Goal: Navigation & Orientation: Find specific page/section

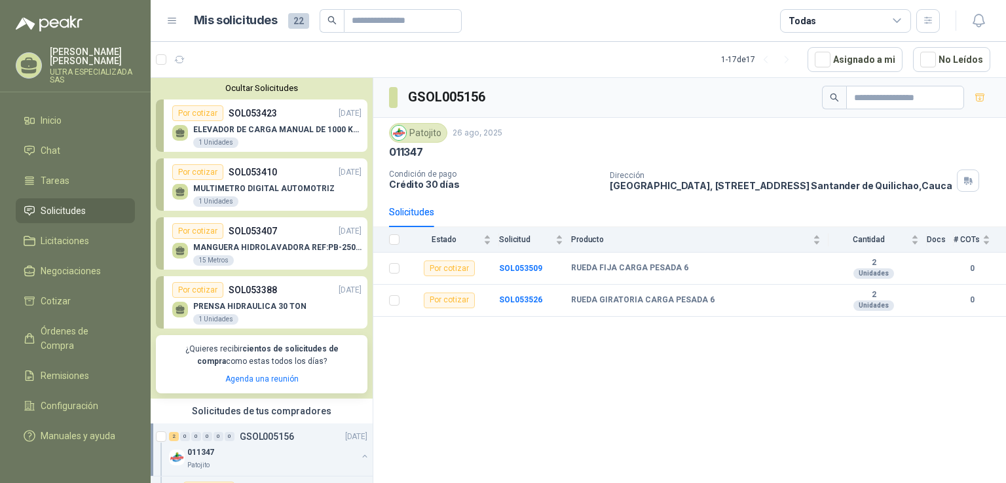
scroll to position [262, 0]
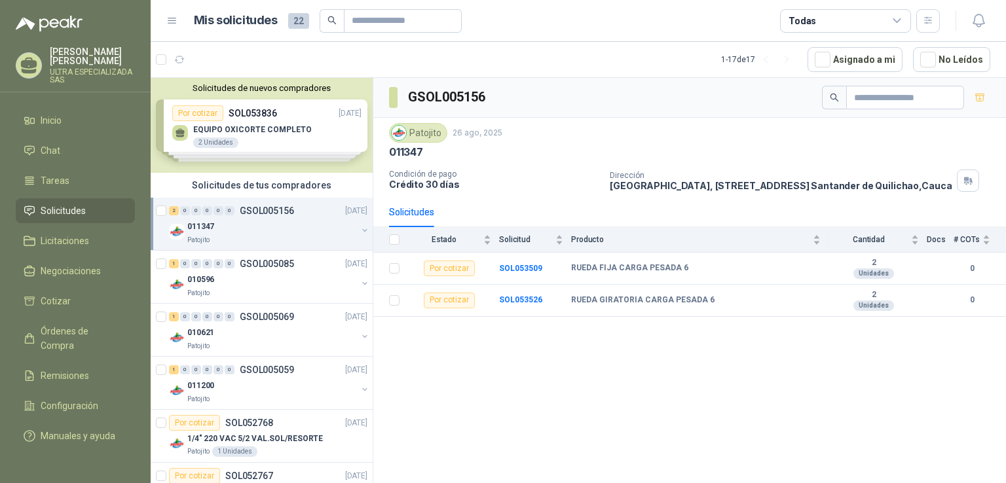
click at [266, 221] on div "011347" at bounding box center [272, 227] width 170 height 16
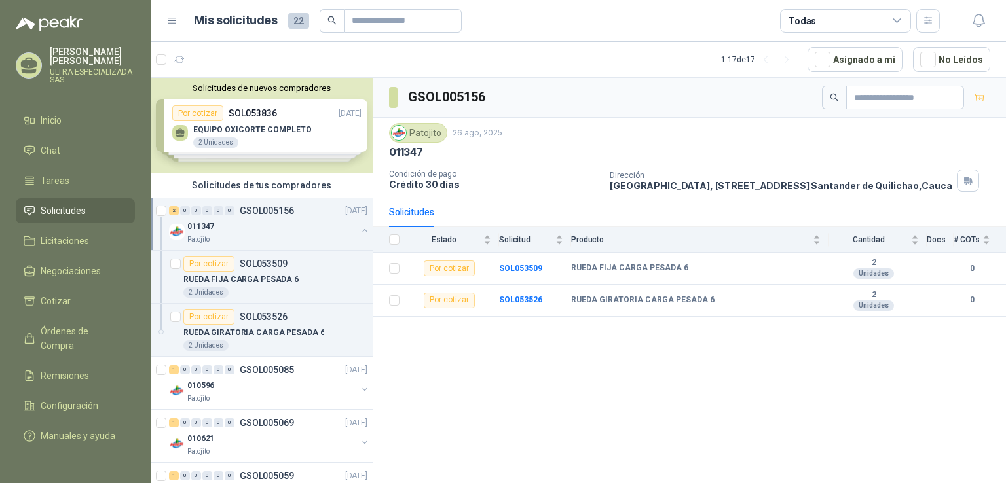
click at [266, 221] on div "011347" at bounding box center [272, 227] width 170 height 16
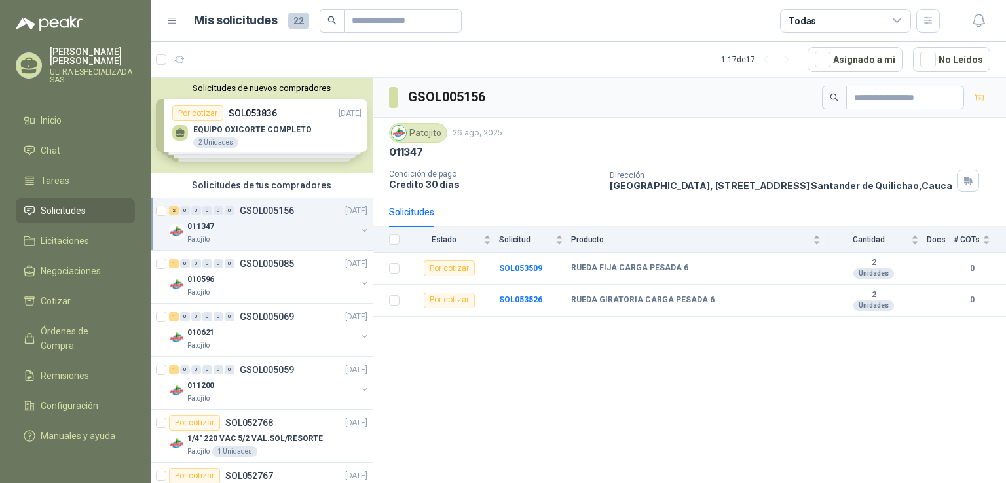
click at [266, 221] on div "011347" at bounding box center [272, 227] width 170 height 16
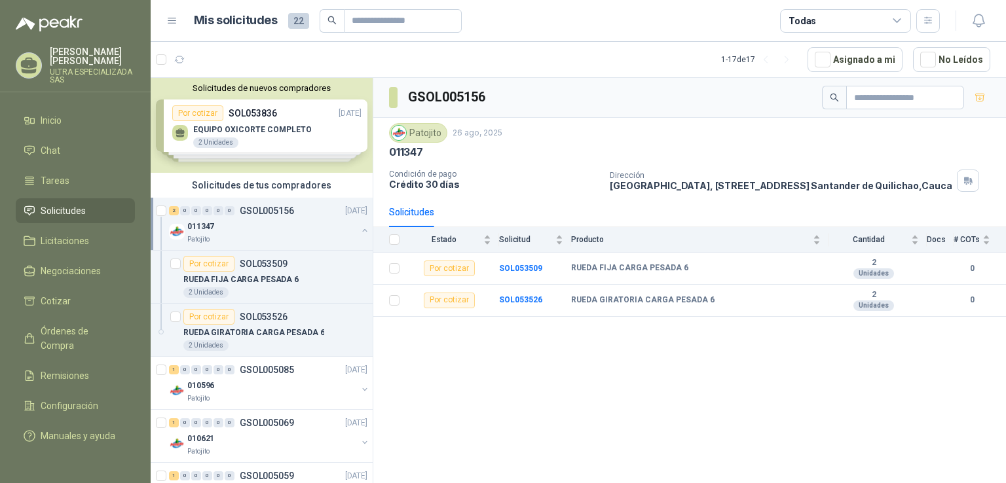
click at [208, 223] on p "011347" at bounding box center [200, 227] width 27 height 12
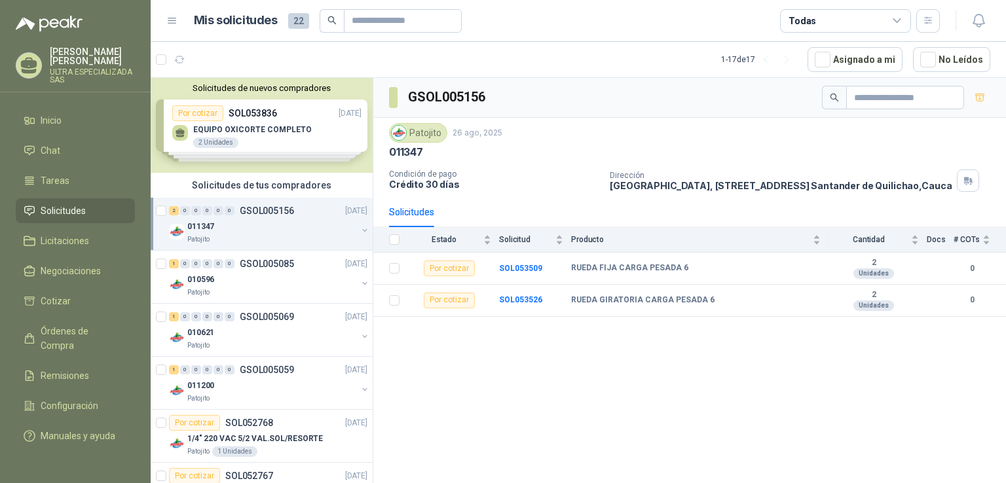
click at [208, 223] on p "011347" at bounding box center [200, 227] width 27 height 12
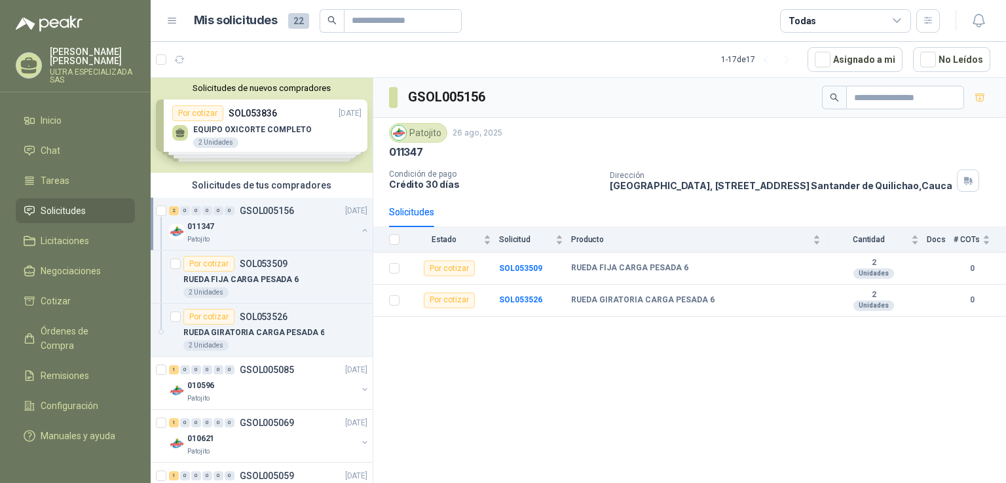
click at [259, 214] on p "GSOL005156" at bounding box center [267, 210] width 54 height 9
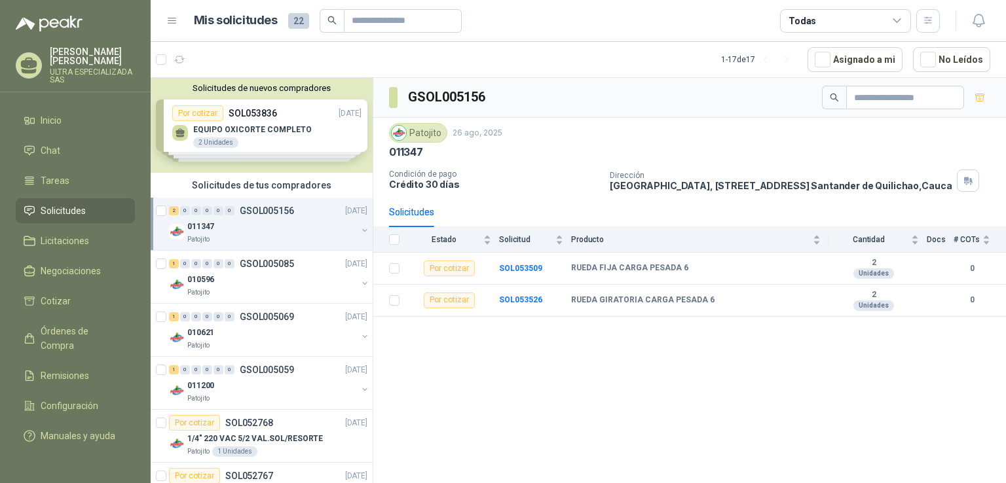
scroll to position [66, 0]
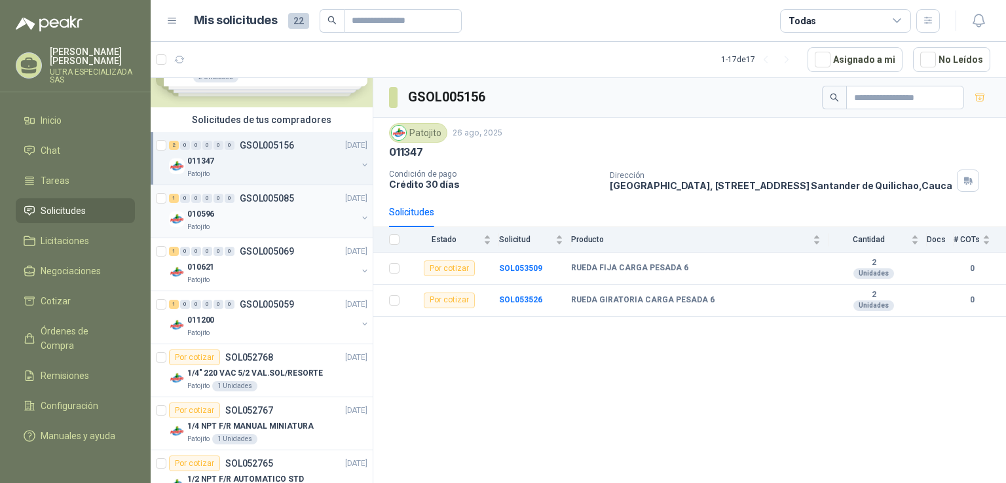
click at [270, 196] on p "GSOL005085" at bounding box center [267, 198] width 54 height 9
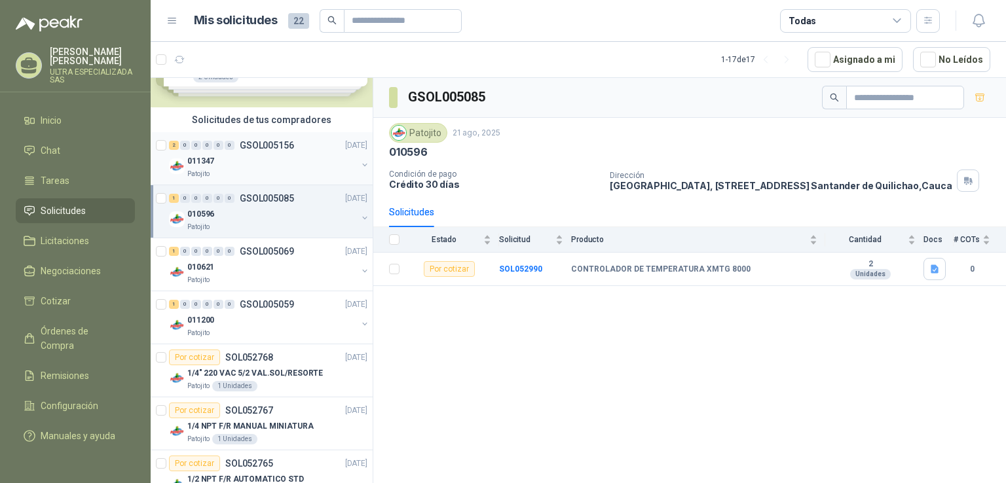
click at [288, 151] on div "2 0 0 0 0 0 GSOL005156 26/08/25" at bounding box center [269, 146] width 201 height 16
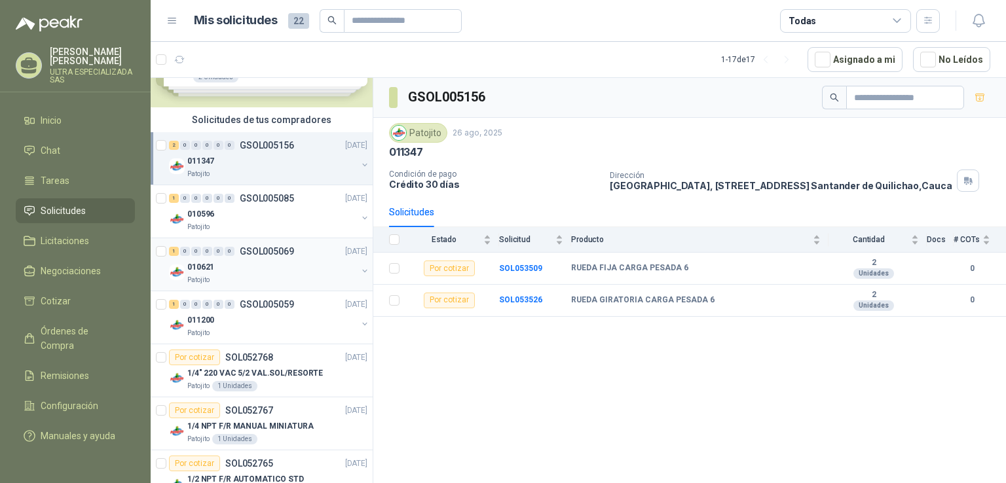
click at [253, 281] on div "Patojito" at bounding box center [272, 280] width 170 height 10
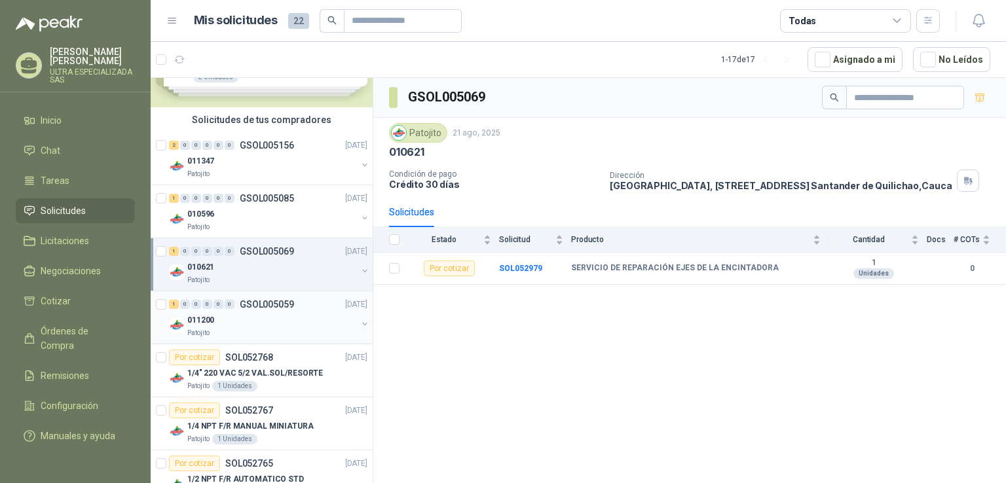
click at [272, 325] on div "011200" at bounding box center [272, 320] width 170 height 16
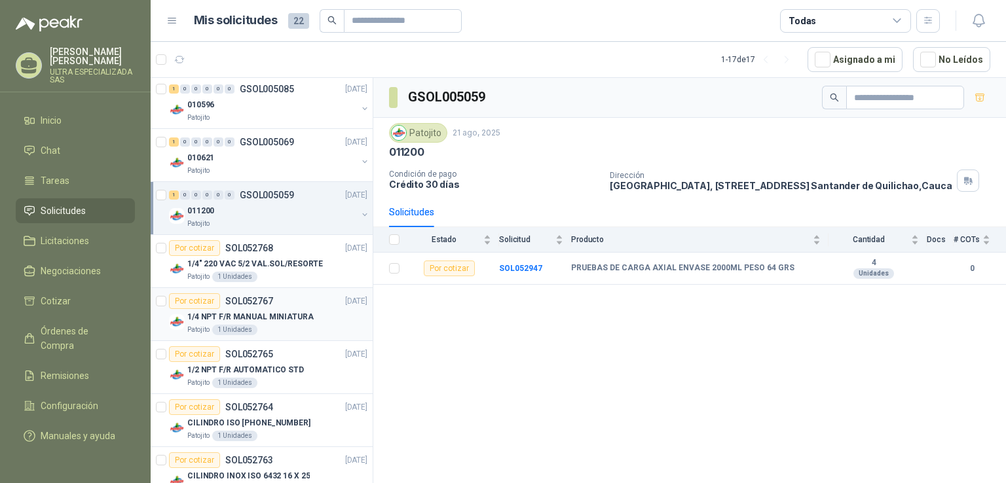
scroll to position [197, 0]
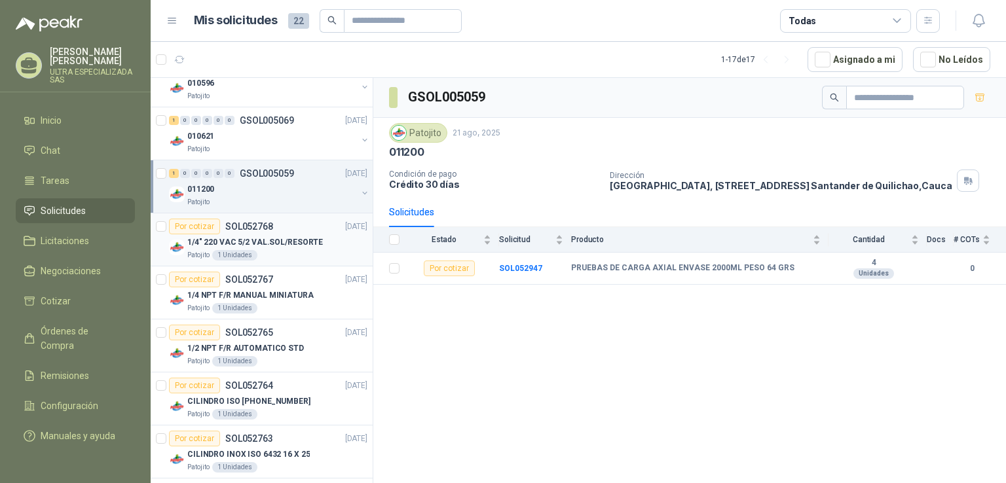
click at [288, 250] on div "Patojito 1 Unidades" at bounding box center [277, 255] width 180 height 10
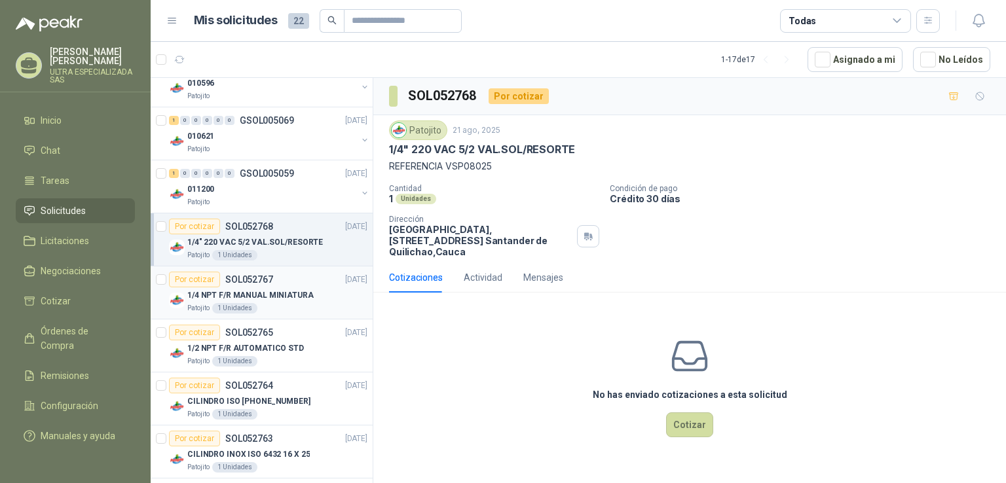
click at [278, 290] on p "1/4 NPT F/R MANUAL MINIATURA" at bounding box center [250, 296] width 126 height 12
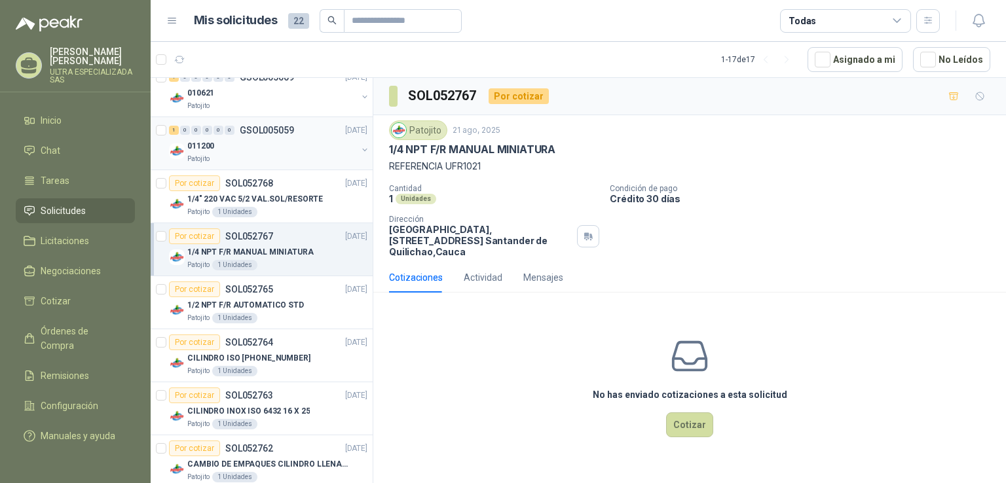
scroll to position [262, 0]
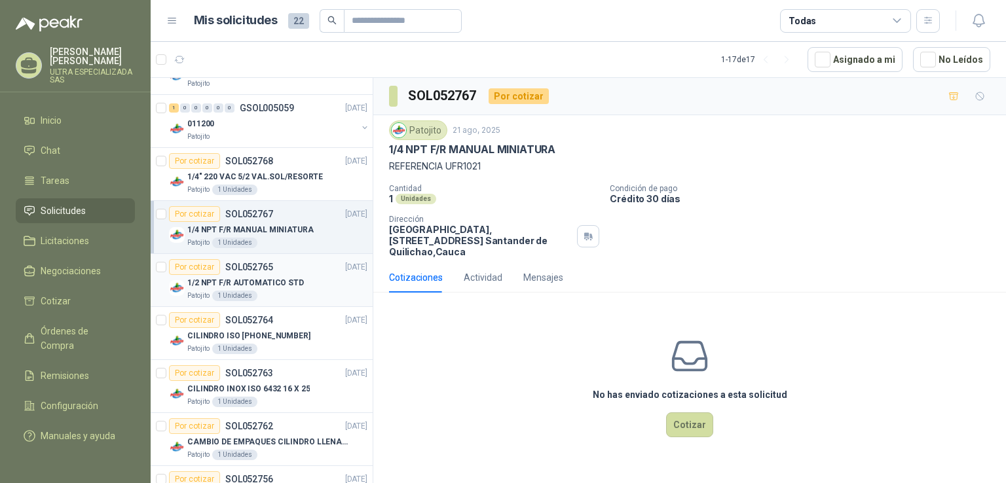
click at [289, 295] on div "Patojito 1 Unidades" at bounding box center [277, 296] width 180 height 10
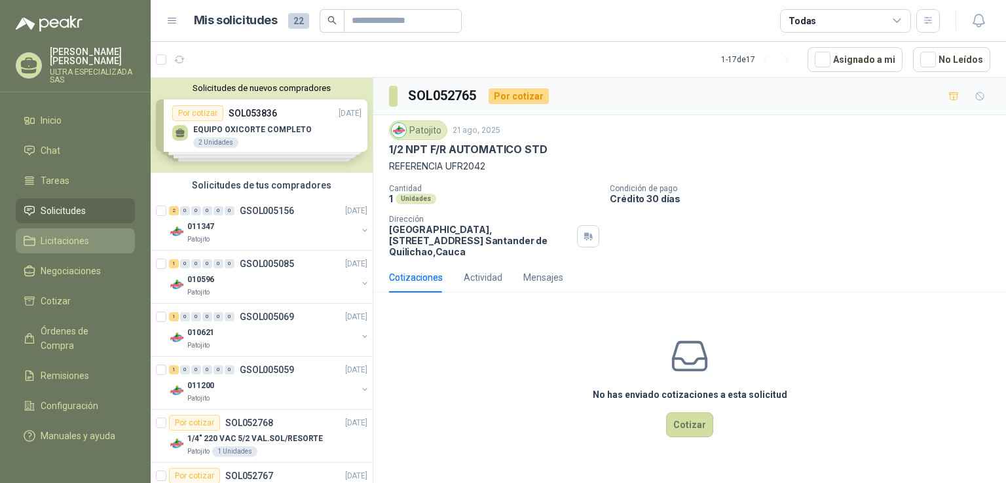
click at [26, 250] on link "Licitaciones" at bounding box center [75, 241] width 119 height 25
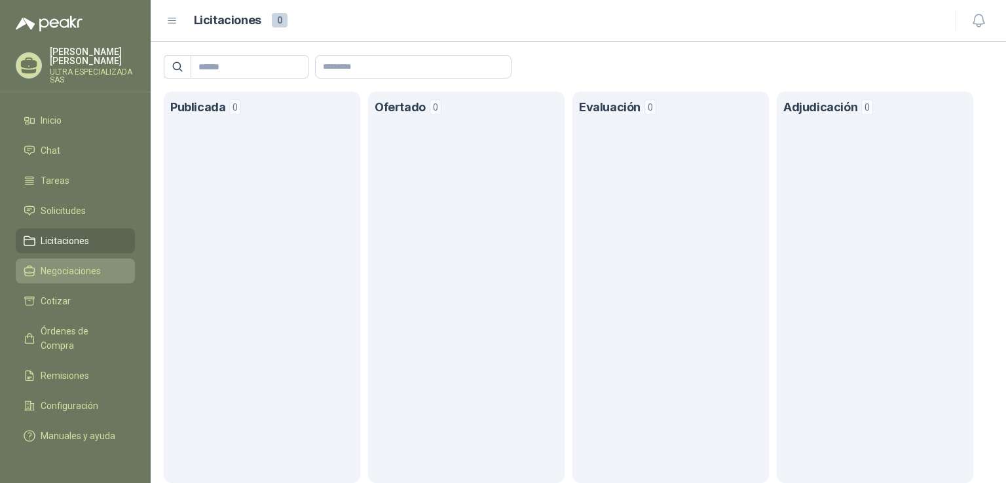
click at [100, 273] on span "Negociaciones" at bounding box center [71, 271] width 60 height 14
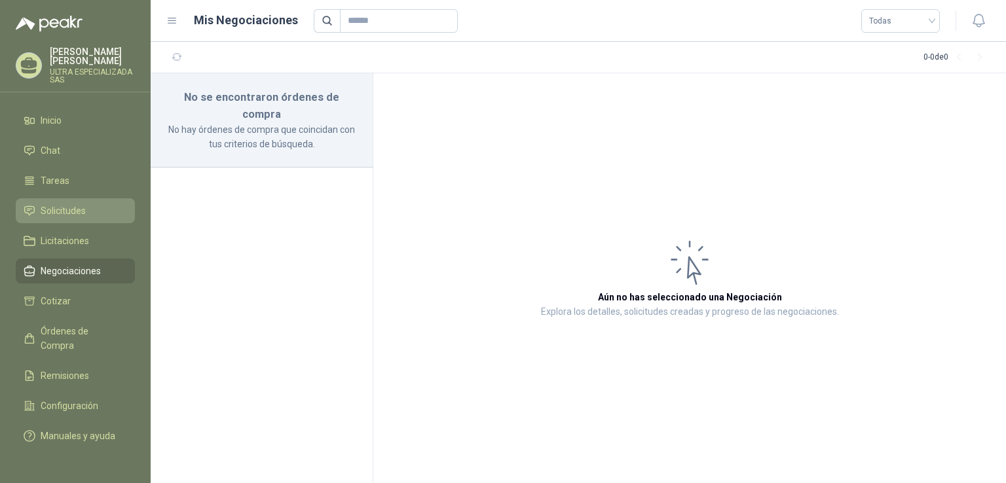
click at [77, 217] on span "Solicitudes" at bounding box center [63, 211] width 45 height 14
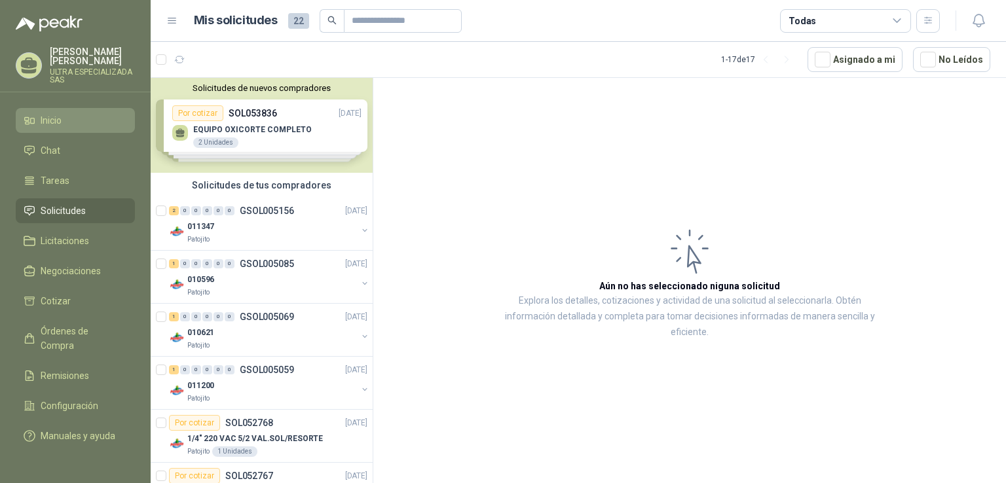
click at [60, 124] on span "Inicio" at bounding box center [51, 120] width 21 height 14
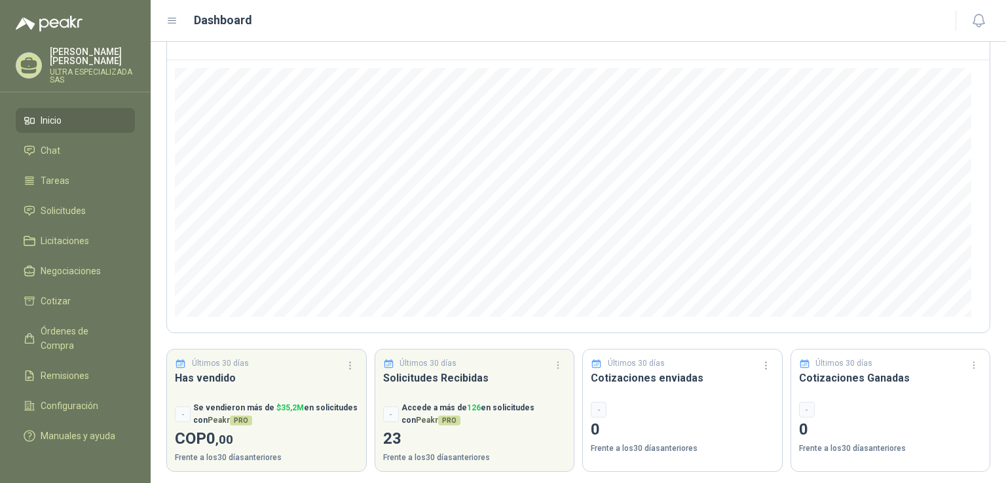
scroll to position [107, 0]
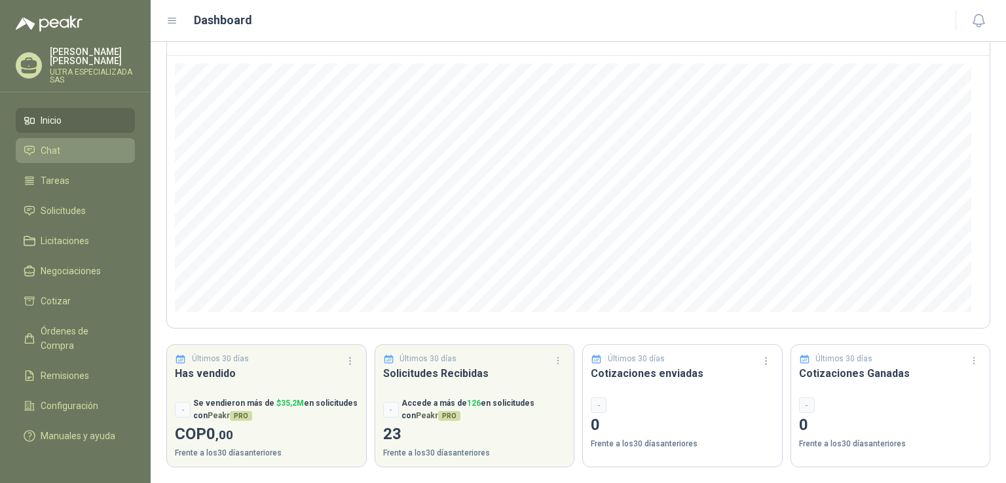
click at [86, 138] on link "Chat" at bounding box center [75, 150] width 119 height 25
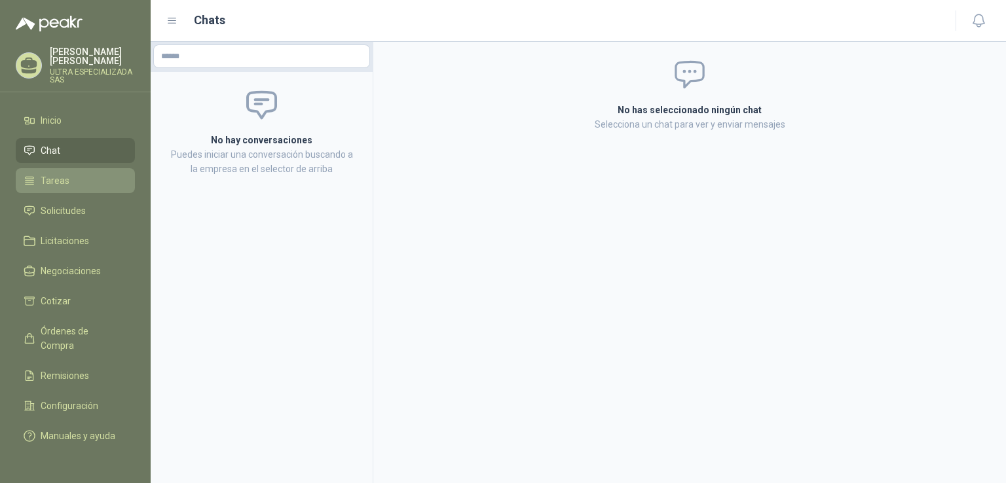
click at [56, 179] on span "Tareas" at bounding box center [55, 181] width 29 height 14
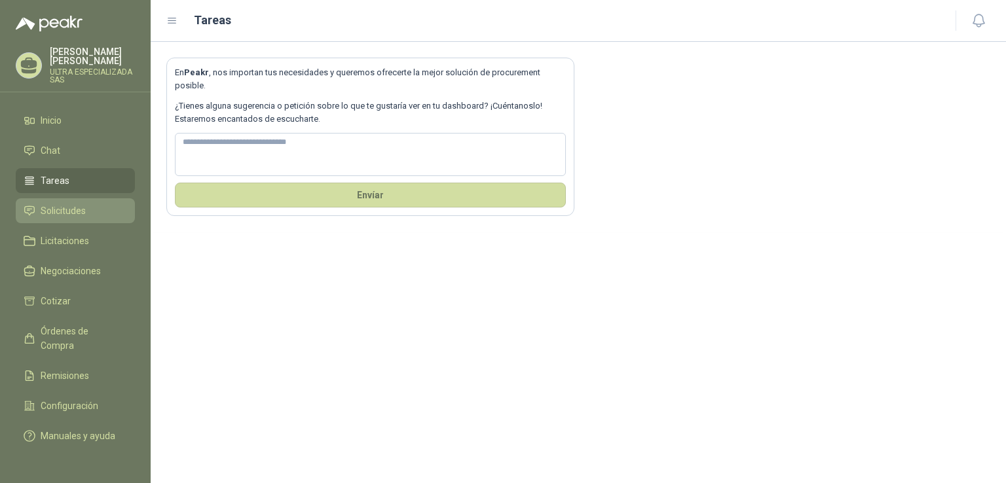
click at [72, 208] on span "Solicitudes" at bounding box center [63, 211] width 45 height 14
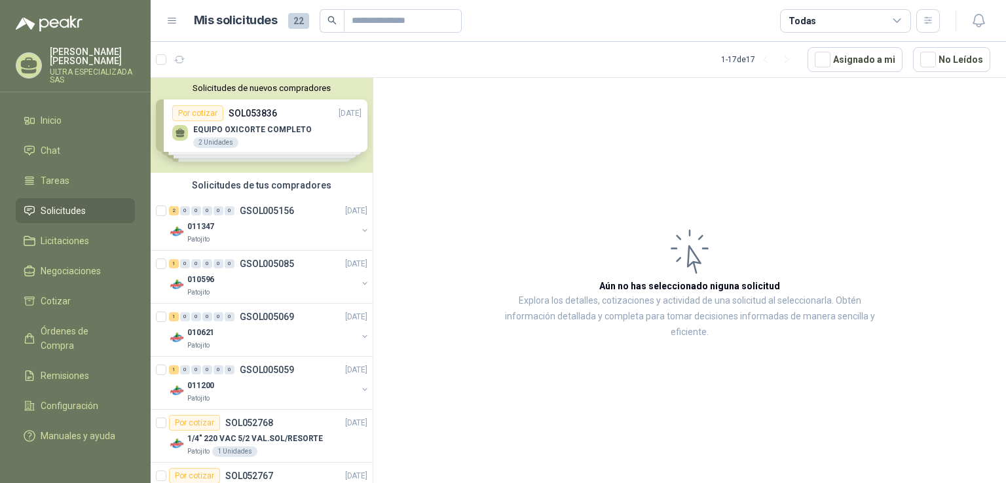
click at [240, 124] on div "Solicitudes de nuevos compradores Por cotizar SOL053836 27/08/25 EQUIPO OXICORT…" at bounding box center [262, 125] width 222 height 95
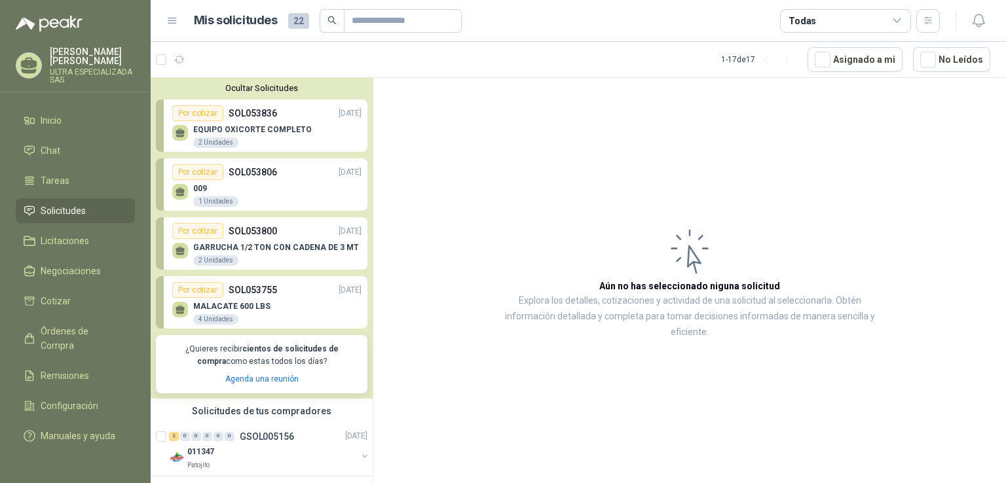
drag, startPoint x: 586, startPoint y: 155, endPoint x: 933, endPoint y: 277, distance: 368.1
click at [932, 276] on article "Aún no has seleccionado niguna solicitud Explora los detalles, cotizaciones y a…" at bounding box center [689, 283] width 633 height 410
drag, startPoint x: 605, startPoint y: 210, endPoint x: 622, endPoint y: 243, distance: 37.2
click at [605, 210] on article "Aún no has seleccionado niguna solicitud Explora los detalles, cotizaciones y a…" at bounding box center [689, 283] width 633 height 410
